Goal: Task Accomplishment & Management: Complete application form

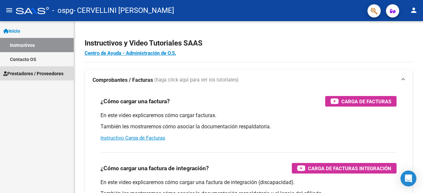
click at [54, 73] on span "Prestadores / Proveedores" at bounding box center [33, 73] width 60 height 7
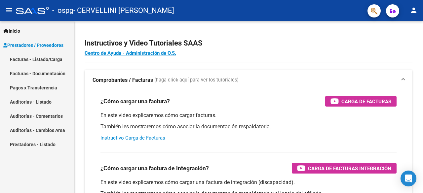
click at [43, 58] on link "Facturas - Listado/Carga" at bounding box center [37, 59] width 74 height 14
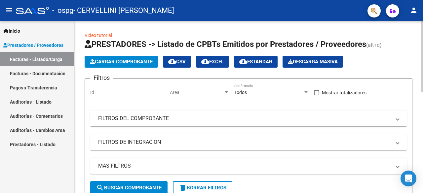
click at [137, 63] on span "Cargar Comprobante" at bounding box center [121, 62] width 63 height 6
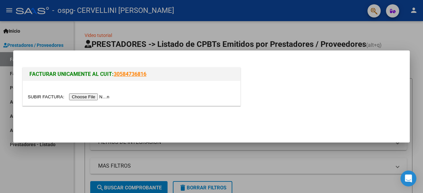
click at [85, 97] on input "file" at bounding box center [70, 97] width 84 height 7
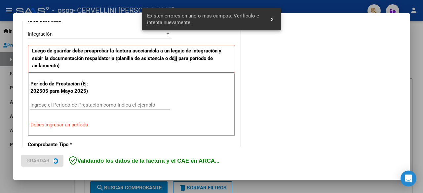
scroll to position [161, 0]
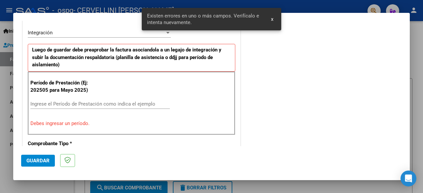
click at [134, 104] on input "Ingrese el Período de Prestación como indica el ejemplo" at bounding box center [99, 104] width 139 height 6
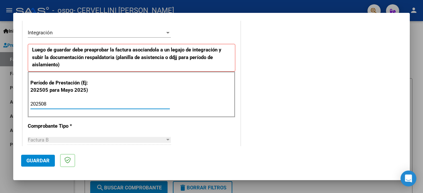
type input "202508"
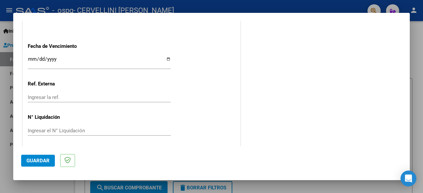
scroll to position [469, 0]
click at [75, 56] on input "Ingresar la fecha" at bounding box center [99, 61] width 143 height 11
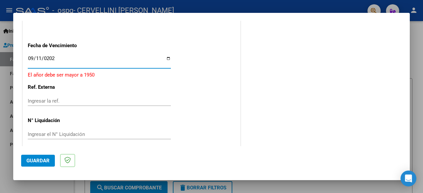
type input "[DATE]"
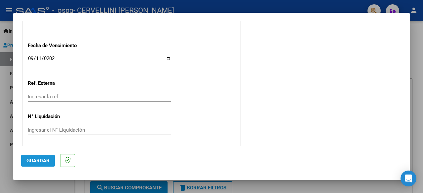
click at [46, 164] on button "Guardar" at bounding box center [38, 161] width 34 height 12
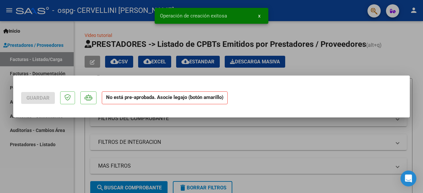
scroll to position [0, 0]
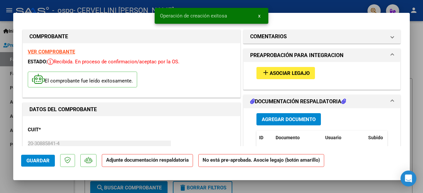
click at [292, 70] on span "Asociar Legajo" at bounding box center [290, 73] width 40 height 6
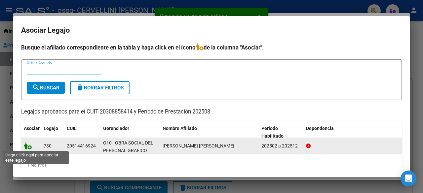
click at [31, 147] on icon at bounding box center [28, 145] width 8 height 7
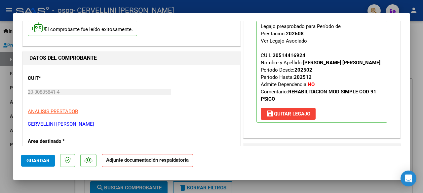
scroll to position [99, 0]
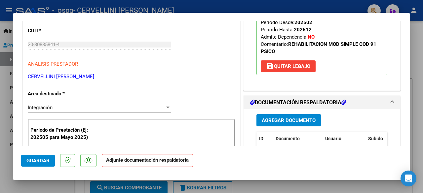
click at [42, 158] on span "Guardar" at bounding box center [37, 161] width 23 height 6
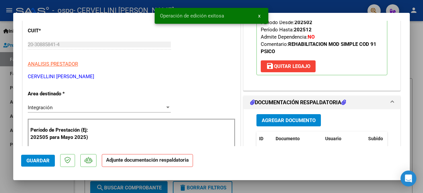
click at [300, 122] on span "Agregar Documento" at bounding box center [289, 121] width 54 height 6
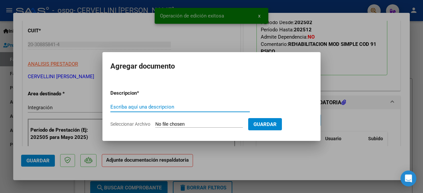
click at [204, 110] on input "Escriba aquí una descripcion" at bounding box center [179, 107] width 139 height 6
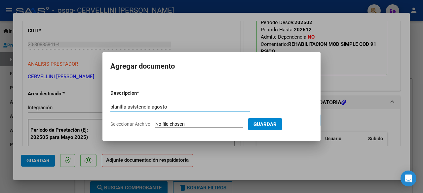
type input "planilla asistencia agosto"
click at [221, 126] on input "Seleccionar Archivo" at bounding box center [199, 125] width 88 height 6
type input "C:\fakepath\[PERSON_NAME] [PERSON_NAME].pdf"
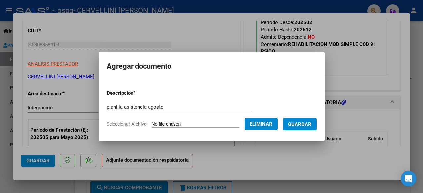
click at [304, 127] on span "Guardar" at bounding box center [299, 125] width 23 height 6
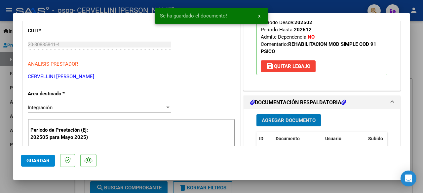
click at [38, 159] on span "Guardar" at bounding box center [37, 161] width 23 height 6
